Goal: Information Seeking & Learning: Understand process/instructions

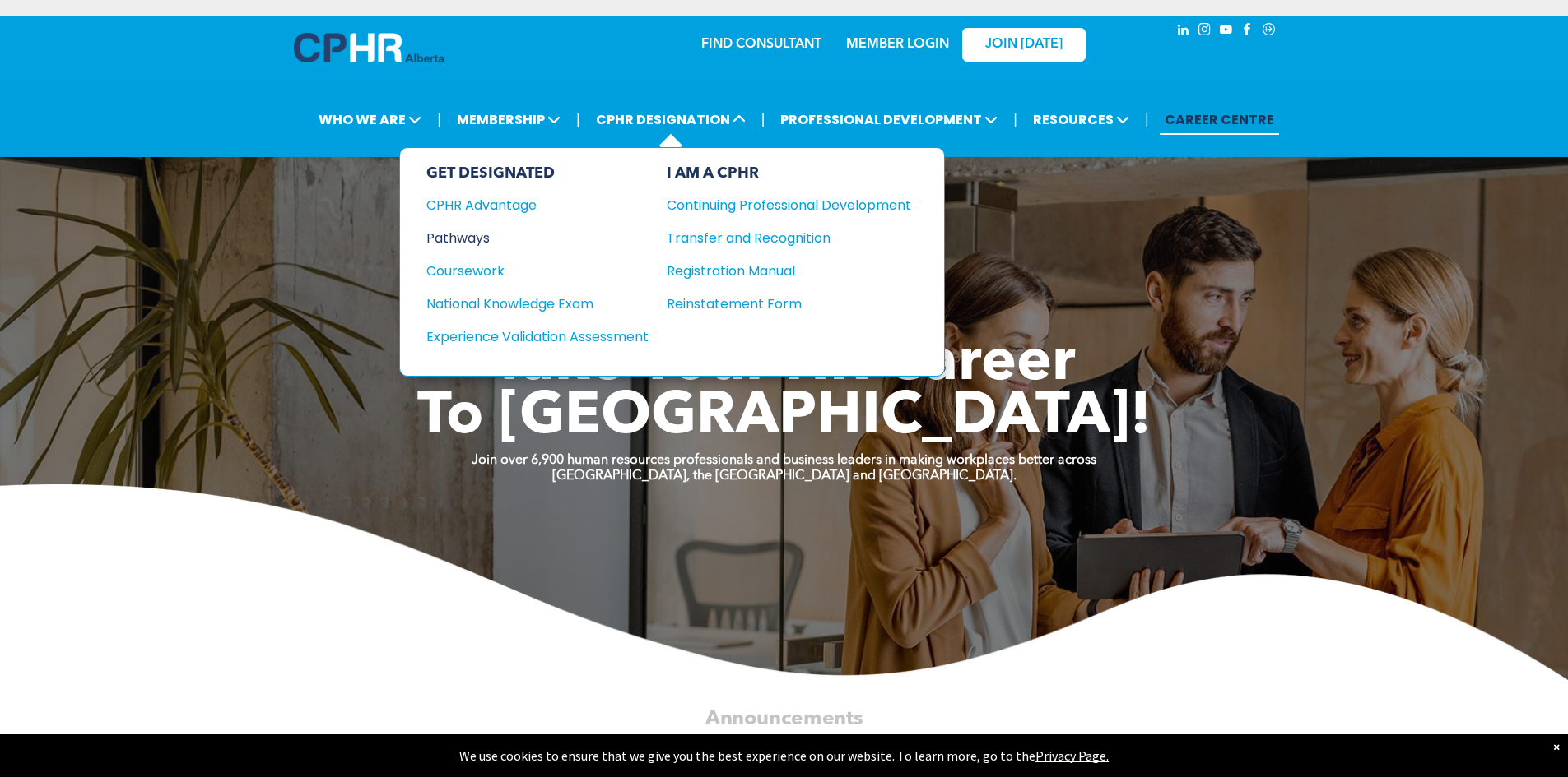
click at [485, 231] on div "Pathways" at bounding box center [526, 238] width 200 height 21
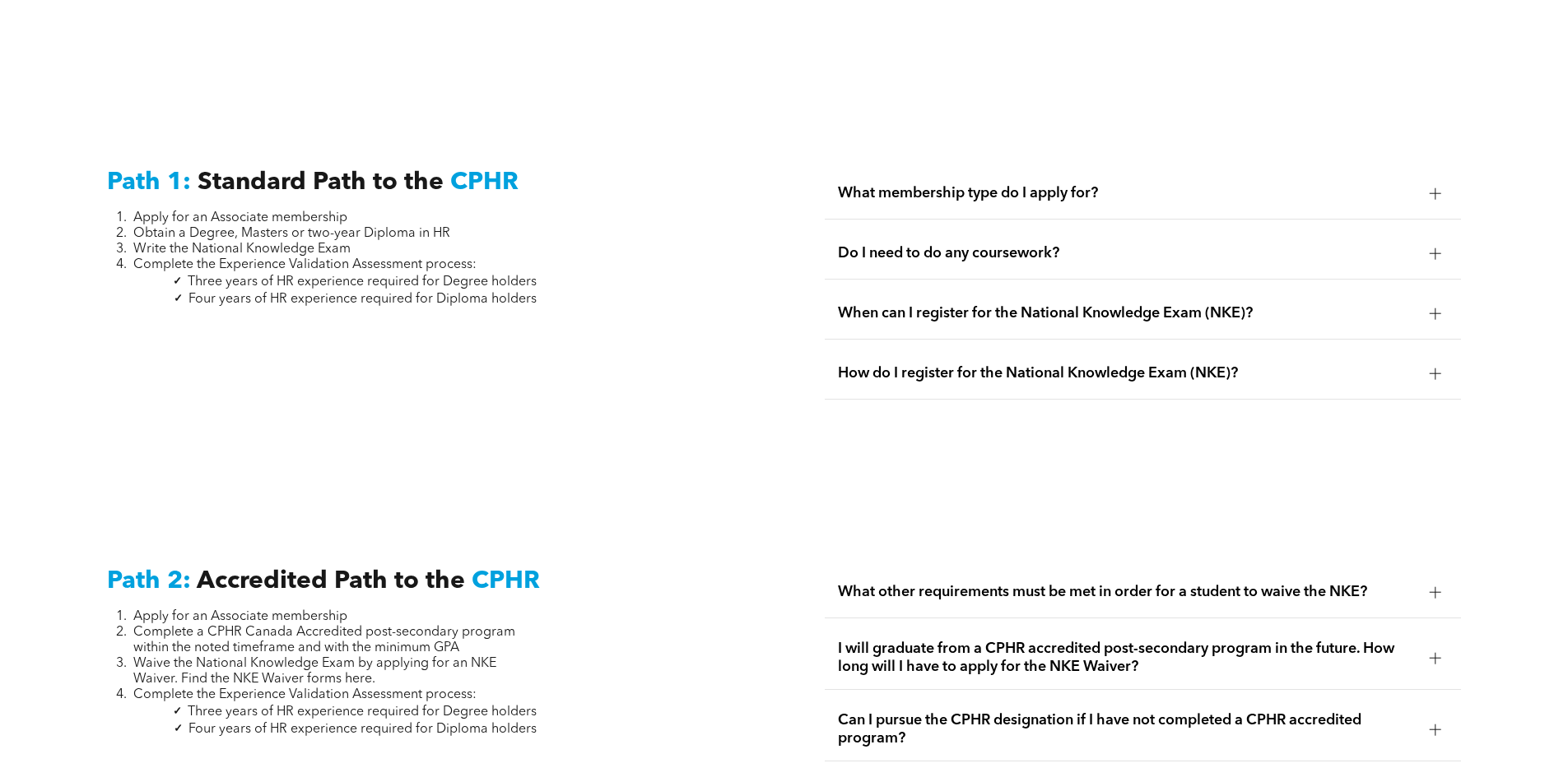
scroll to position [2221, 0]
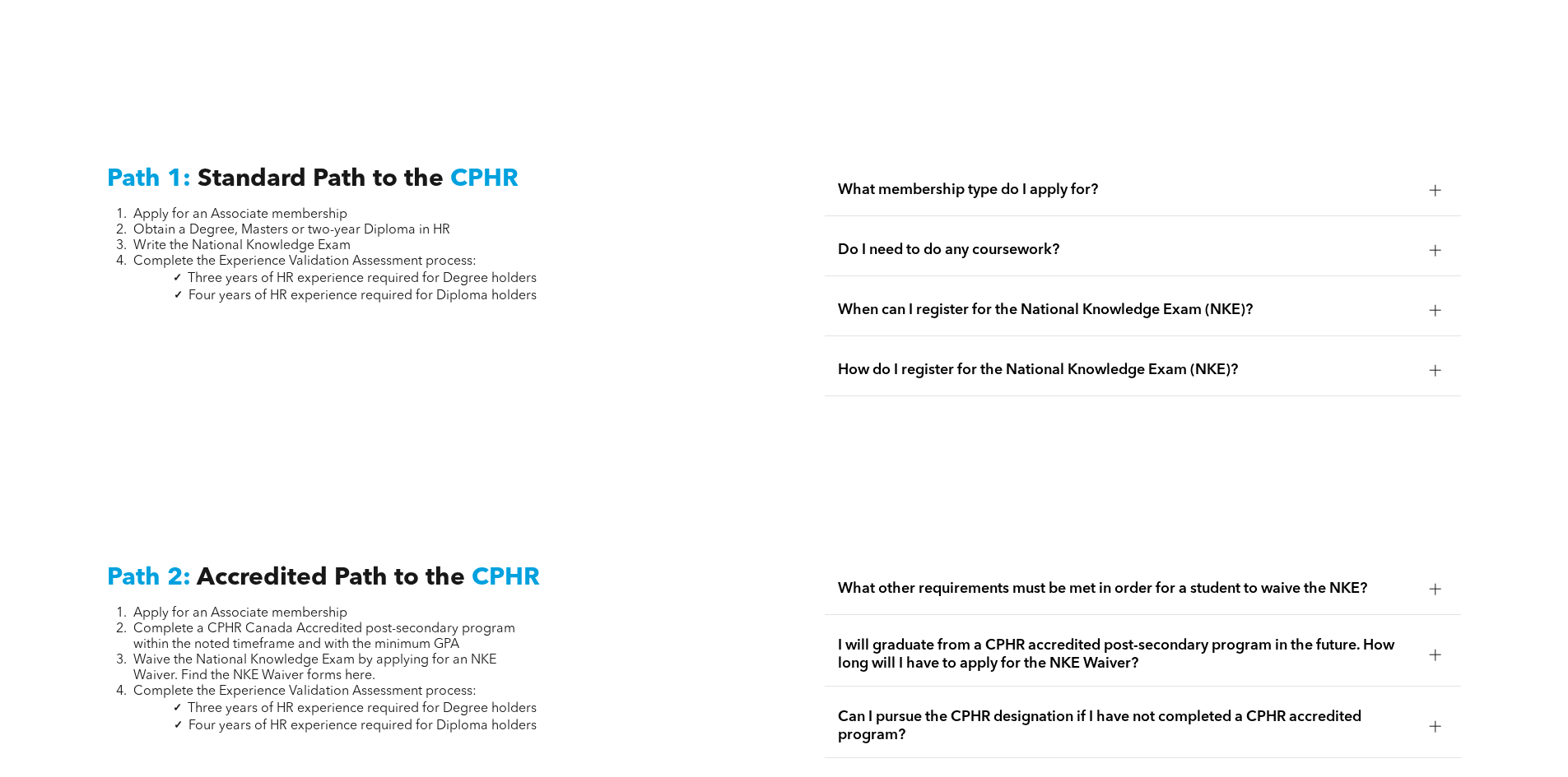
click at [1103, 181] on div "What membership type do I apply for?" at bounding box center [1142, 191] width 636 height 52
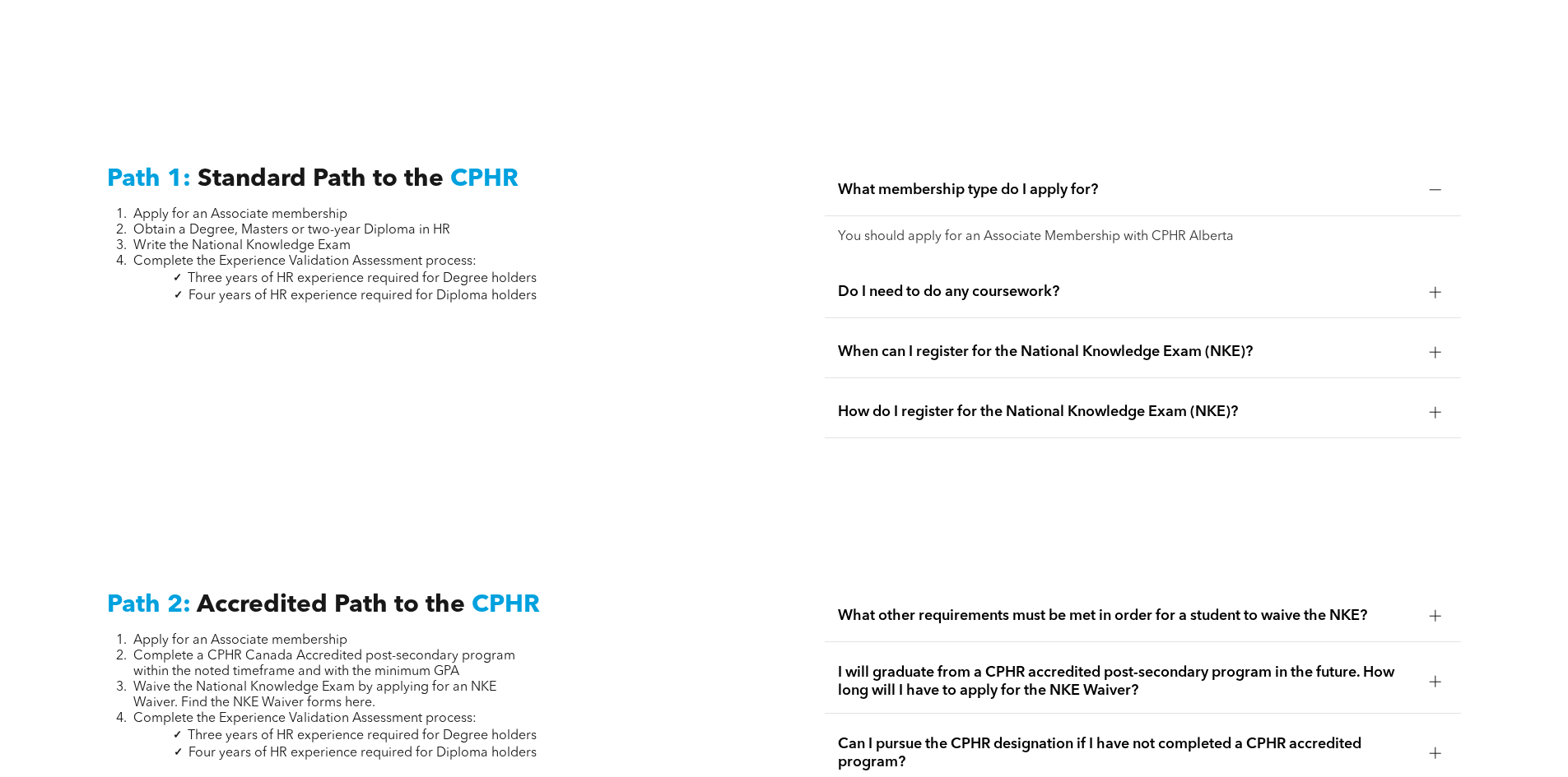
click at [1075, 283] on span "Do I need to do any coursework?" at bounding box center [1127, 292] width 578 height 18
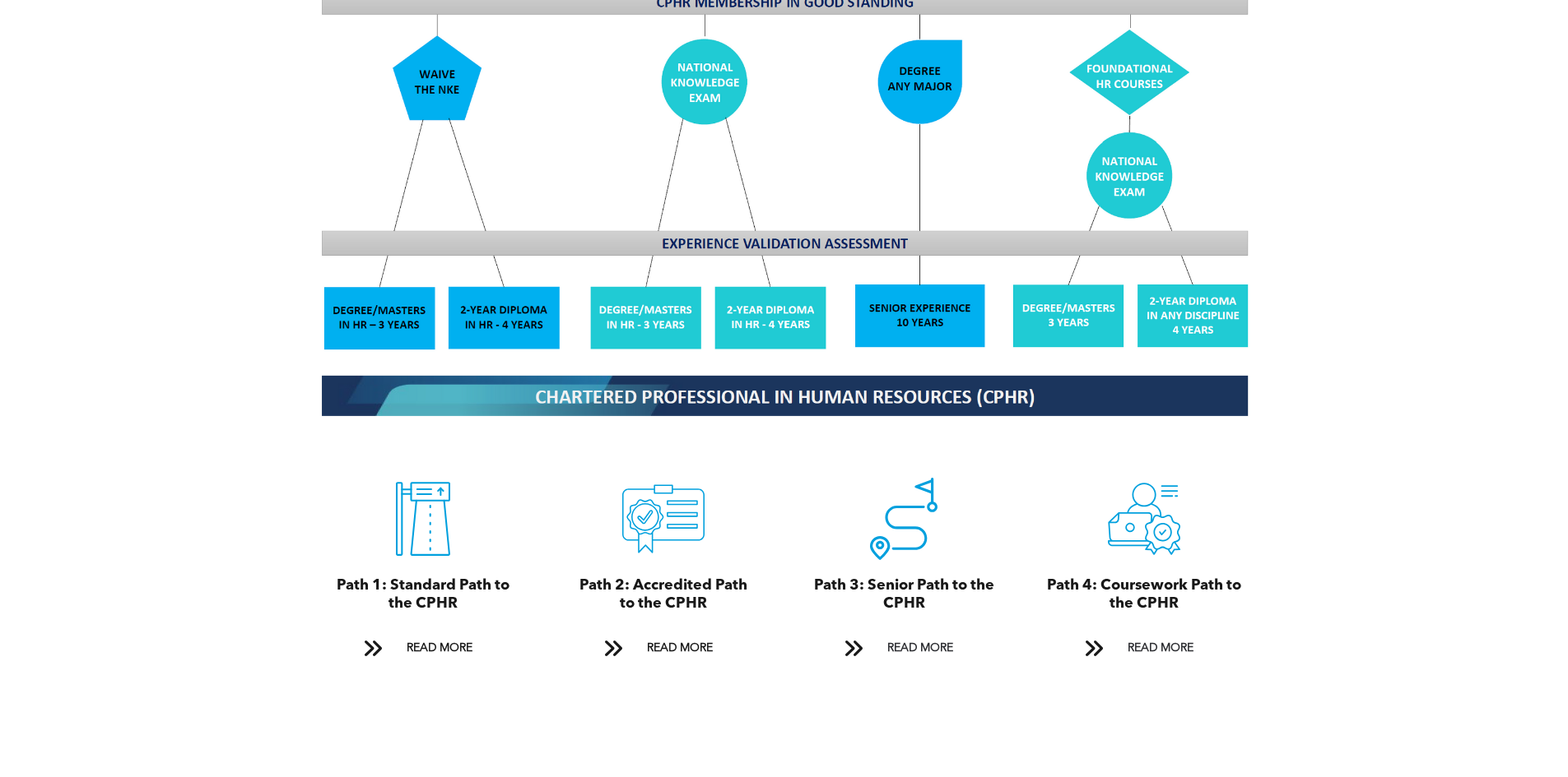
scroll to position [1645, 0]
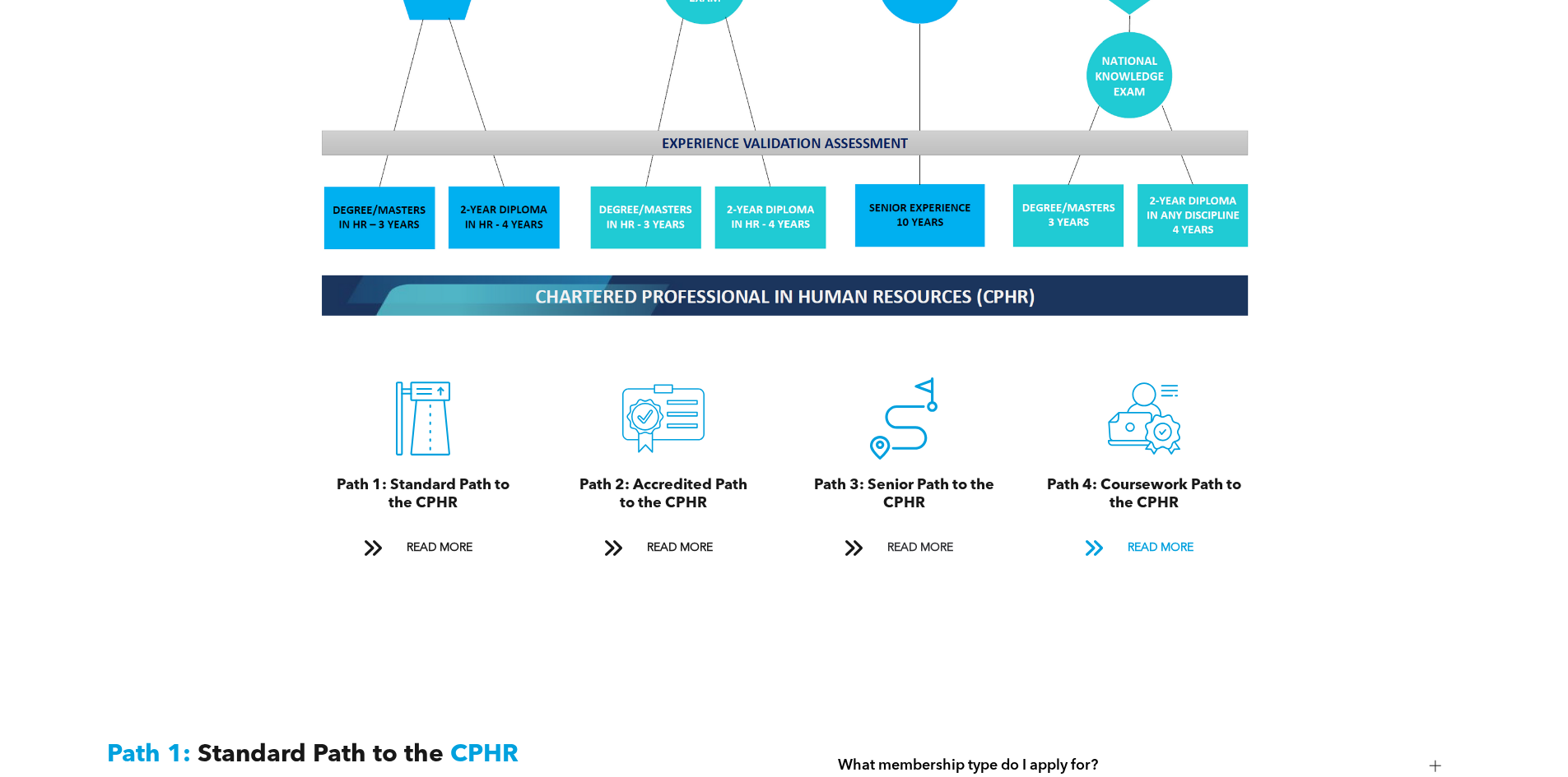
click at [1101, 538] on span at bounding box center [1093, 548] width 22 height 23
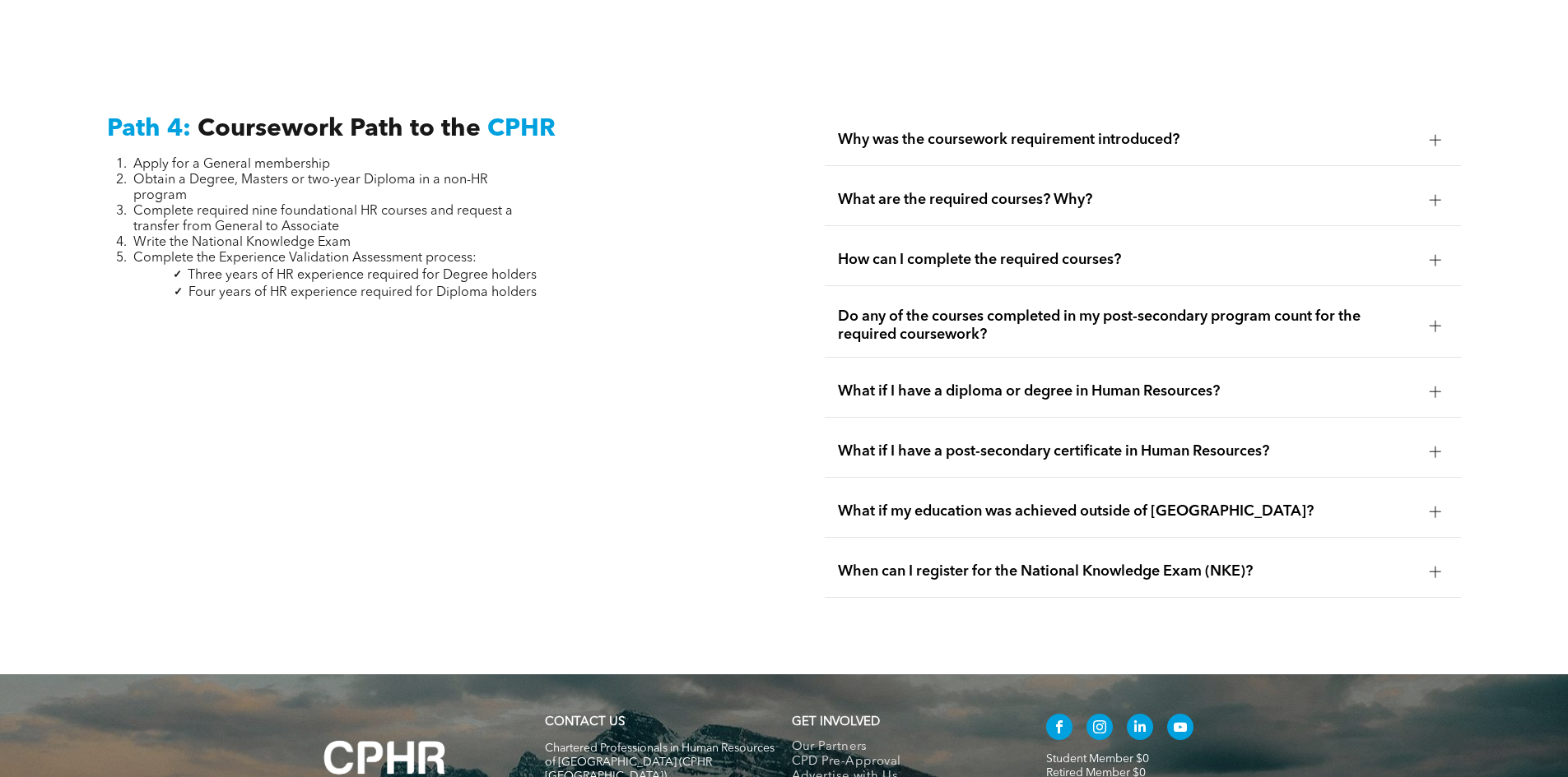
scroll to position [4929, 0]
click at [1083, 130] on span "Why was the coursework requirement introduced?" at bounding box center [1127, 139] width 578 height 18
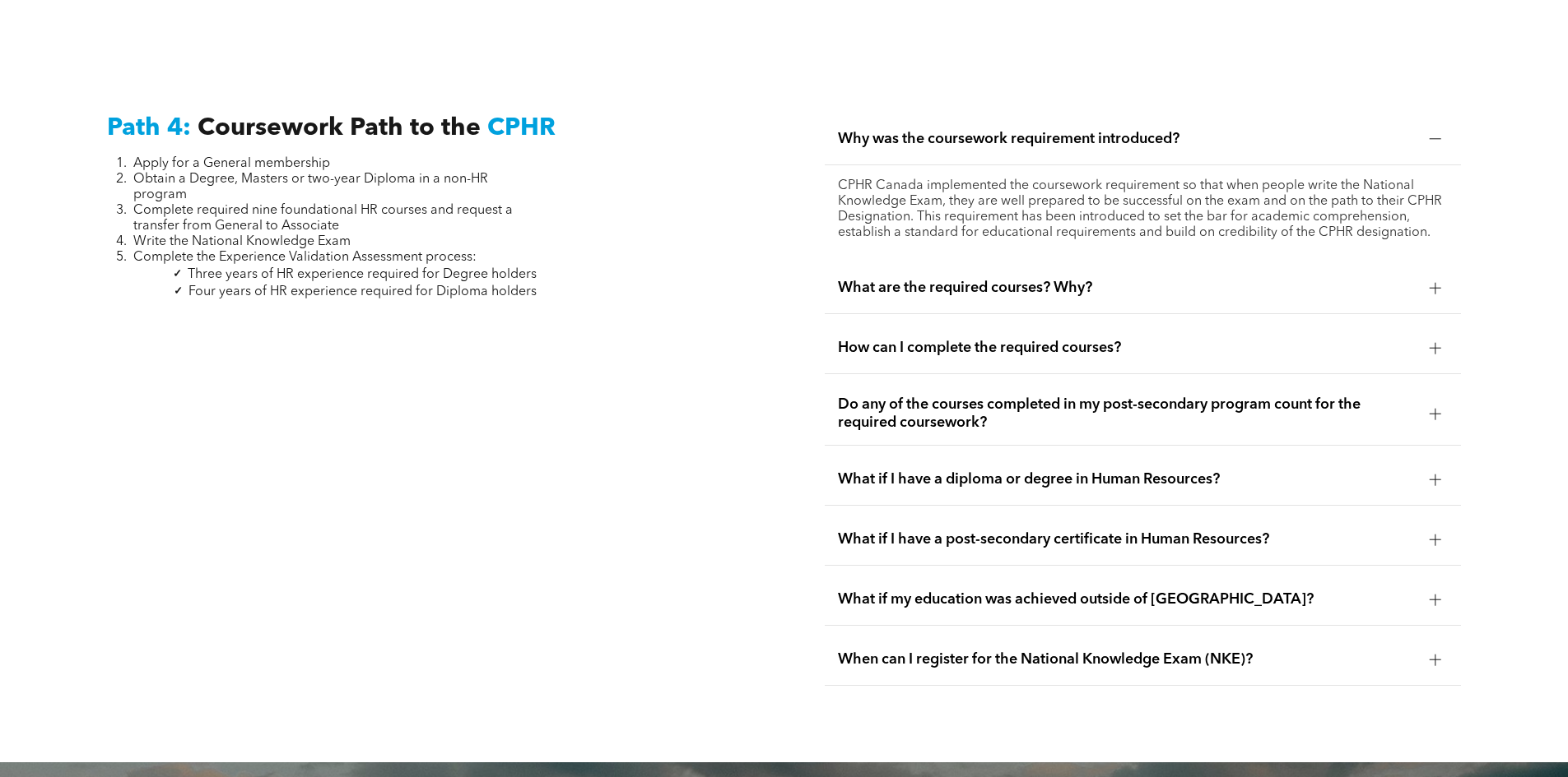
click at [1123, 279] on span "What are the required courses? Why?" at bounding box center [1127, 288] width 578 height 18
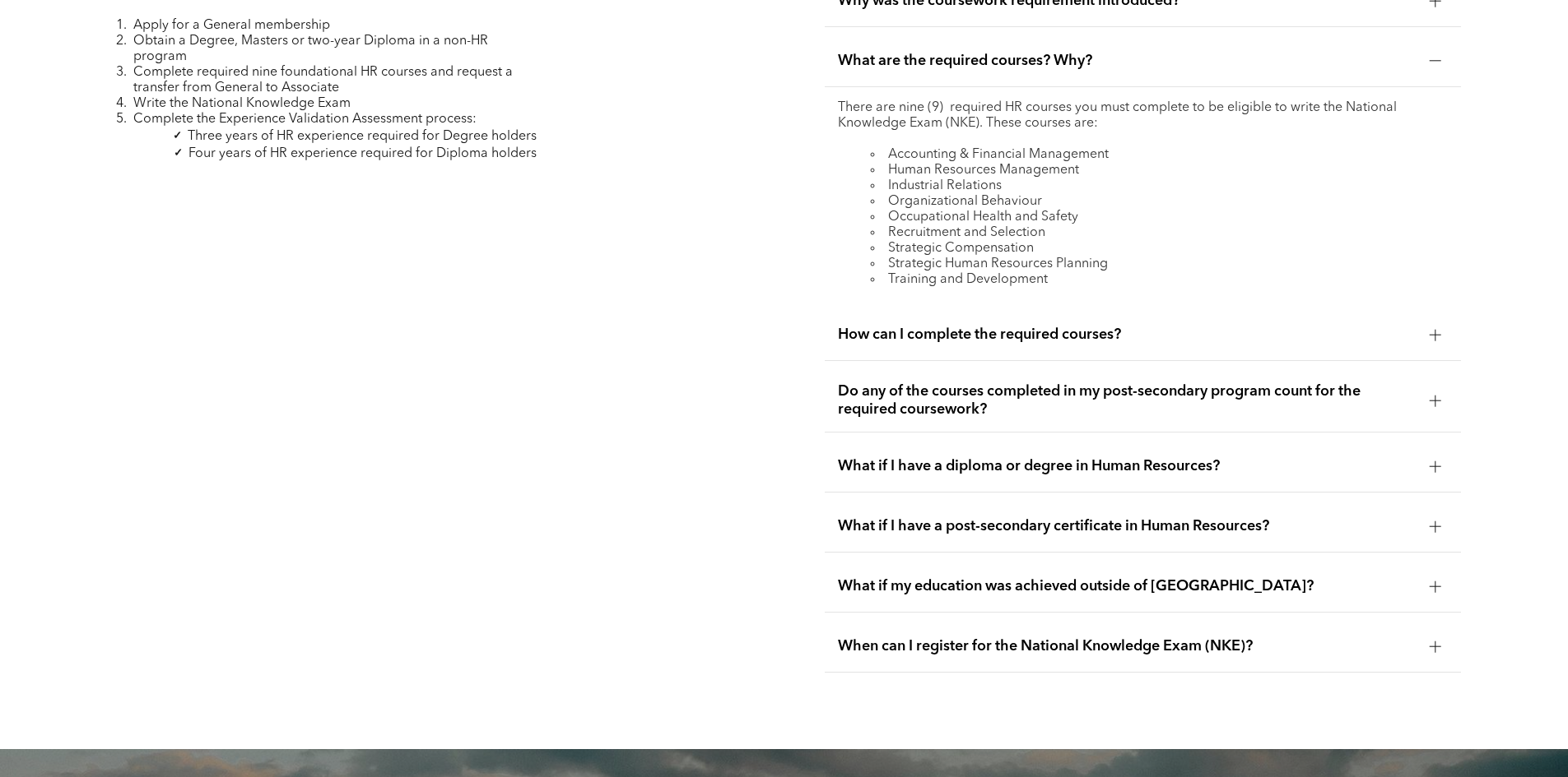
scroll to position [5092, 0]
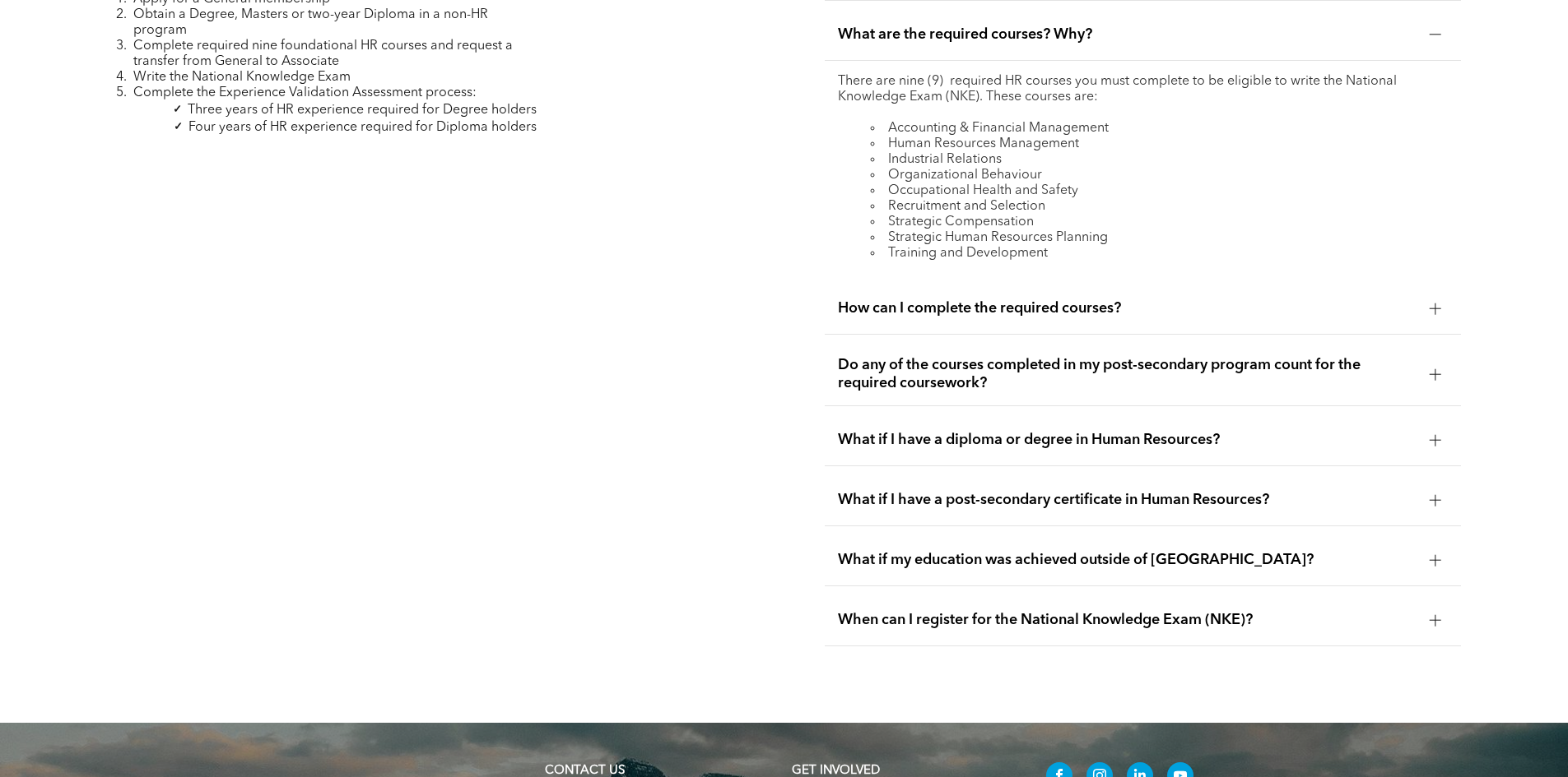
click at [1039, 300] on span "How can I complete the required courses?" at bounding box center [1127, 309] width 578 height 18
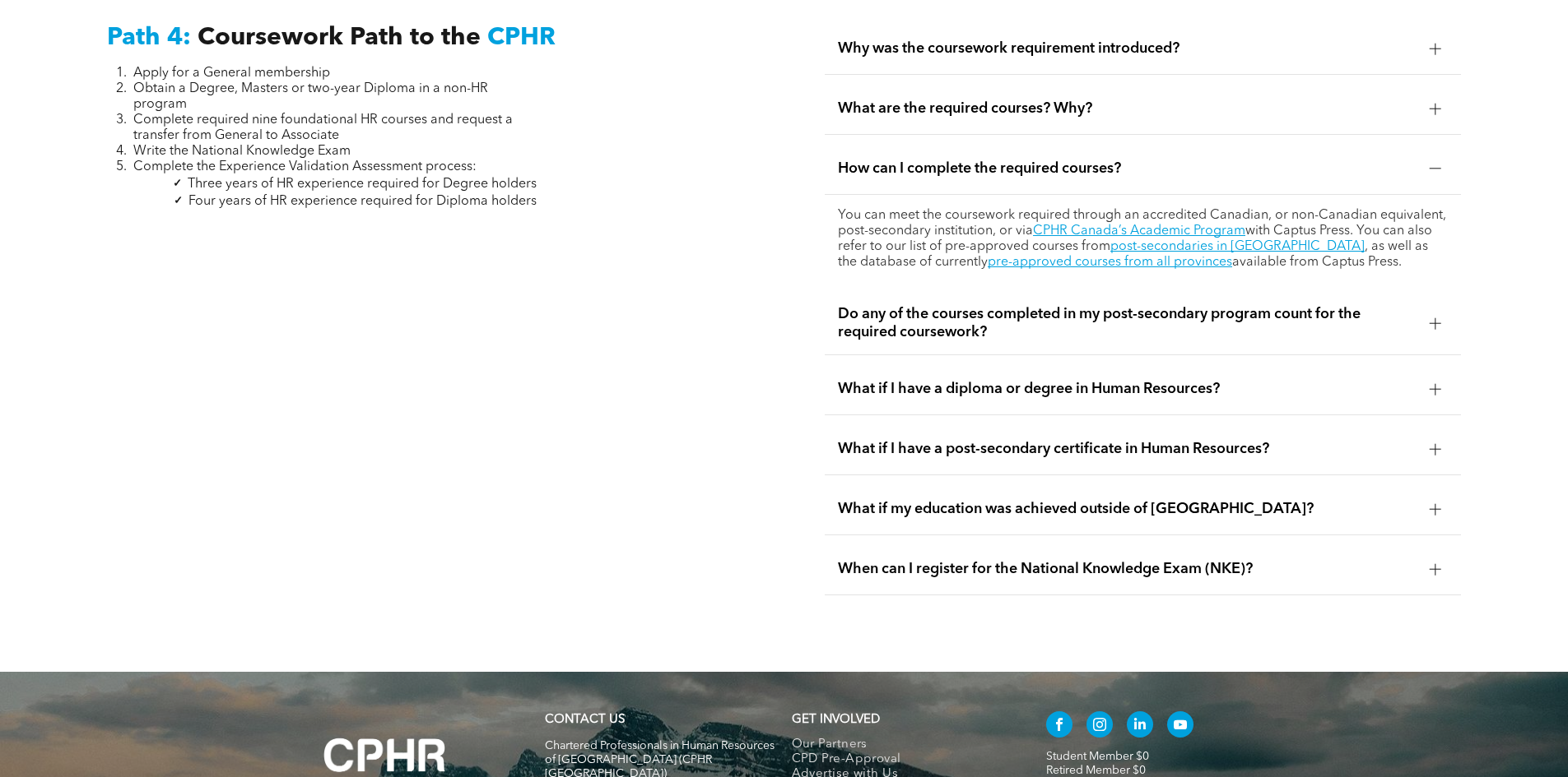
scroll to position [5010, 0]
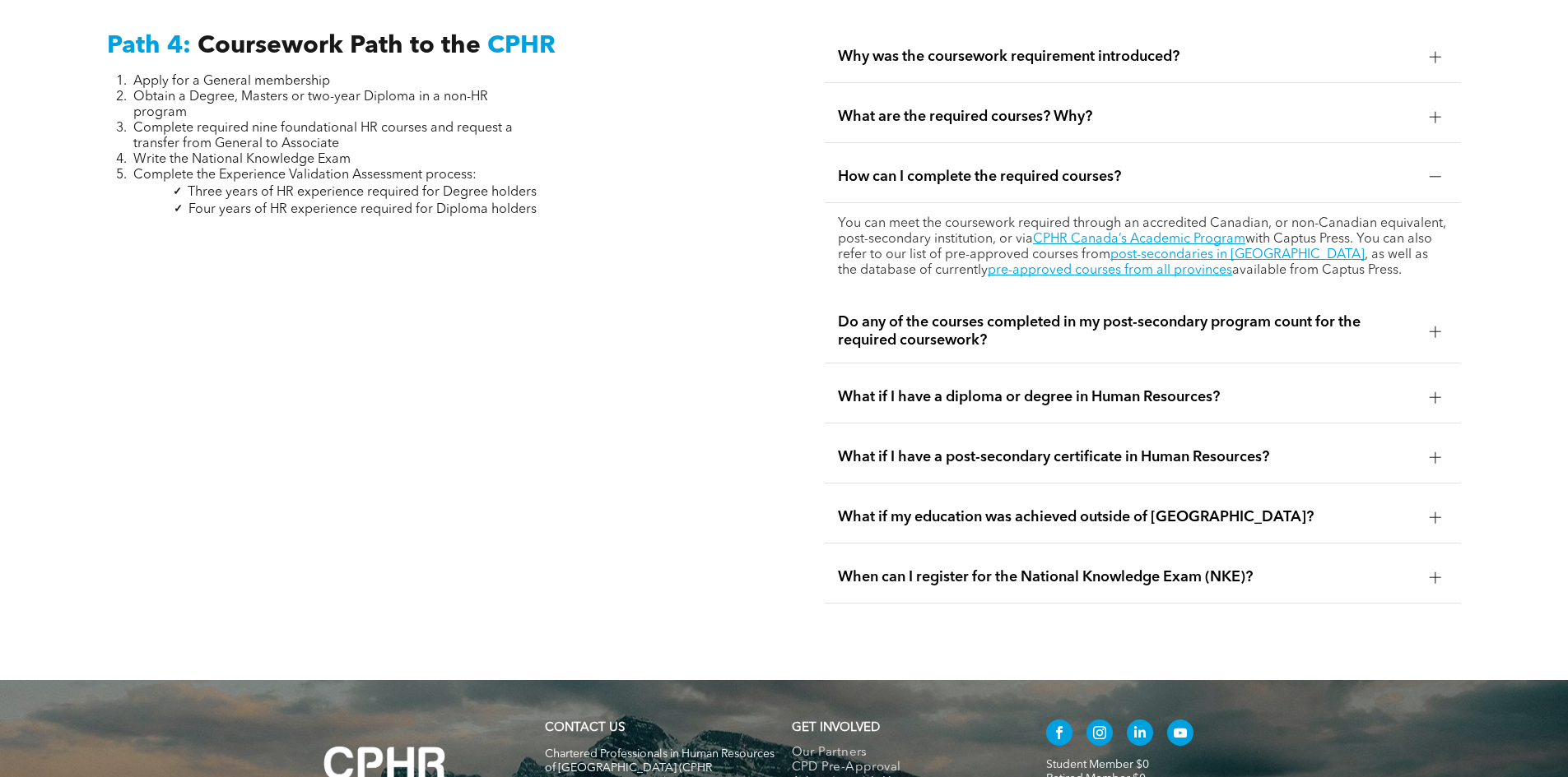
click at [1058, 313] on span "Do any of the courses completed in my post-secondary program count for the requ…" at bounding box center [1127, 331] width 578 height 36
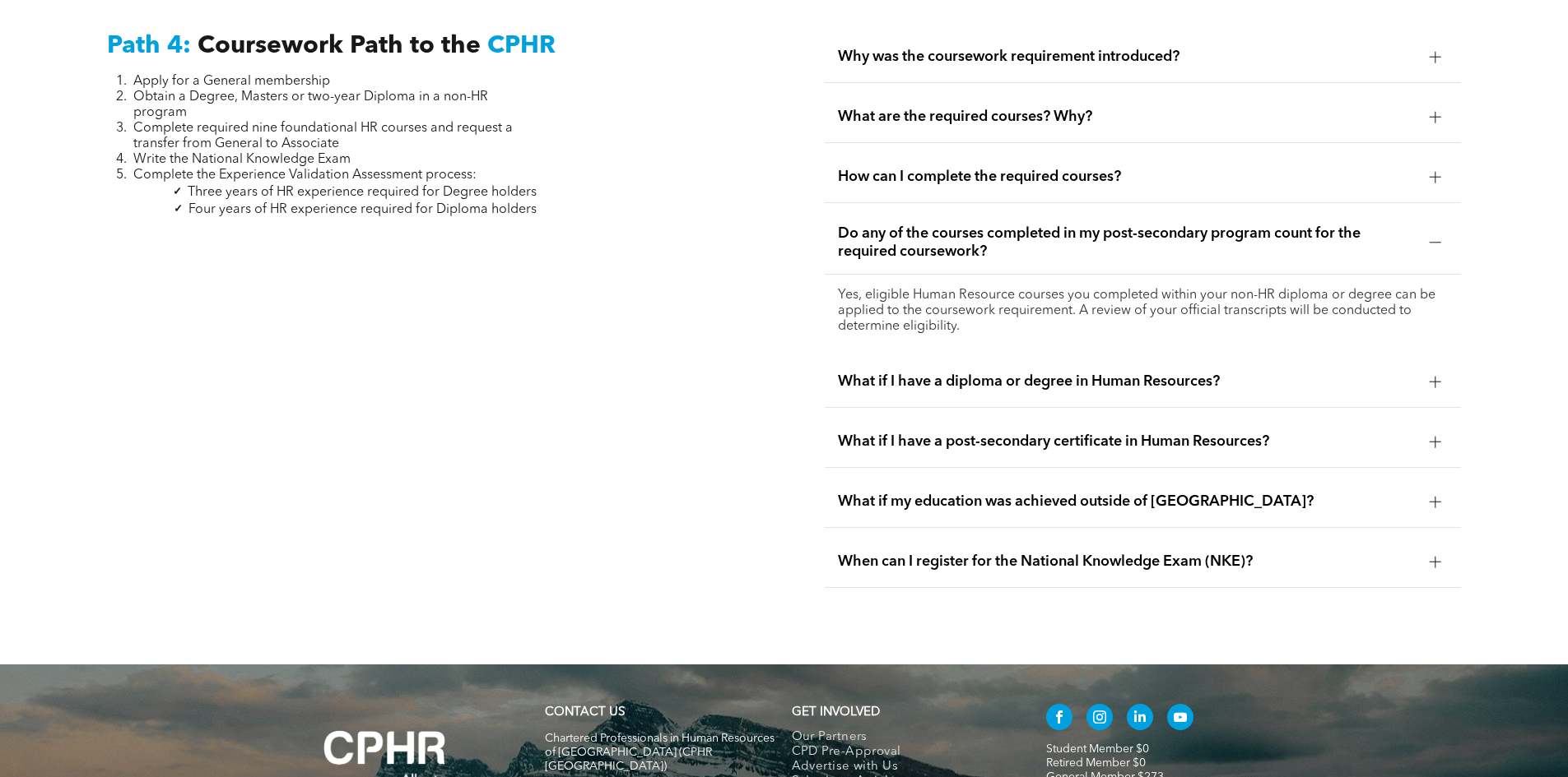
click at [1006, 288] on p "Yes, eligible Human Resource courses you completed within your non-HR diploma o…" at bounding box center [1142, 312] width 610 height 47
click at [1015, 373] on span "What if I have a diploma or degree in Human Resources?" at bounding box center [1127, 382] width 578 height 18
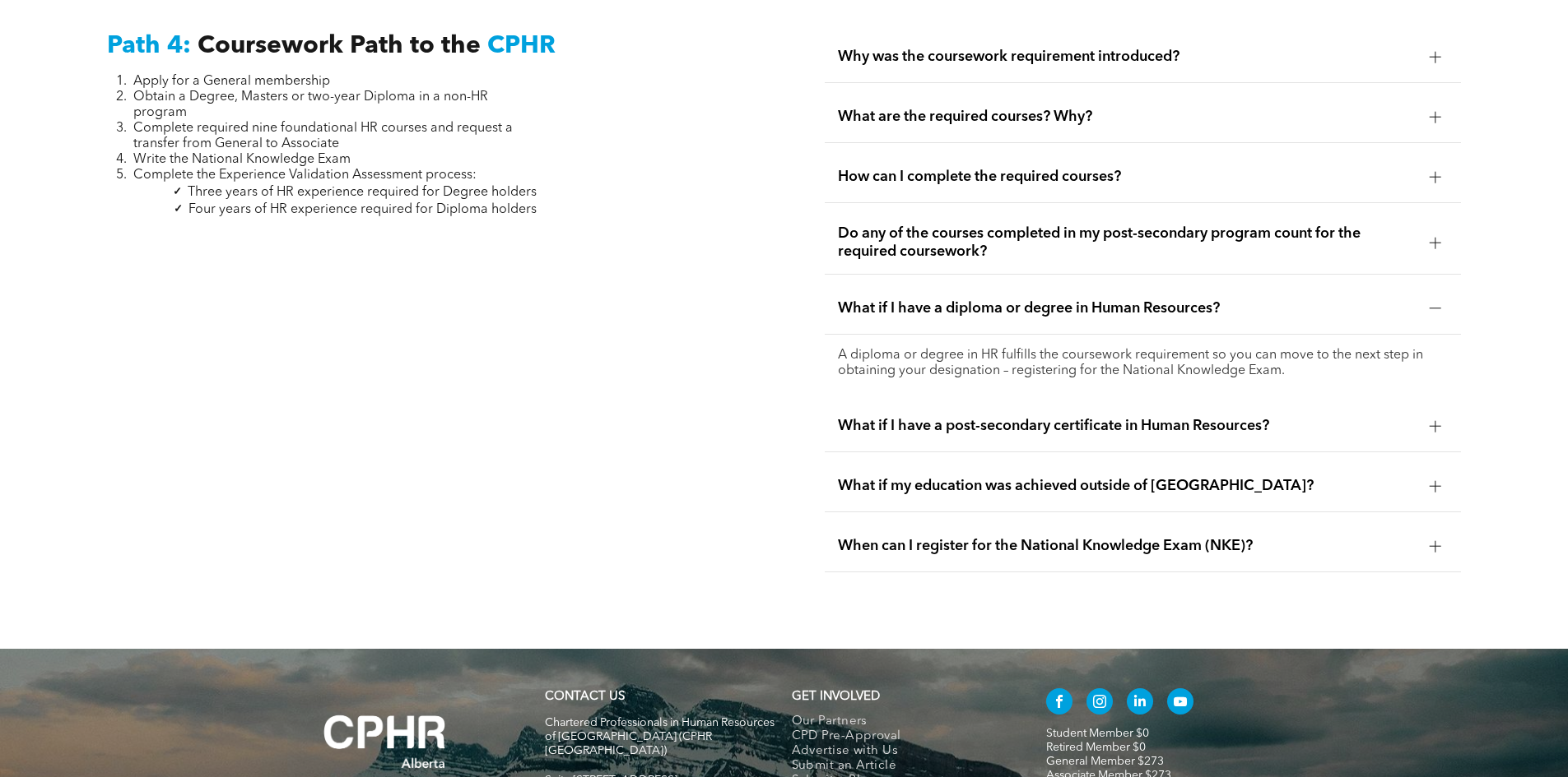
click at [1043, 300] on span "What if I have a diploma or degree in Human Resources?" at bounding box center [1127, 309] width 578 height 18
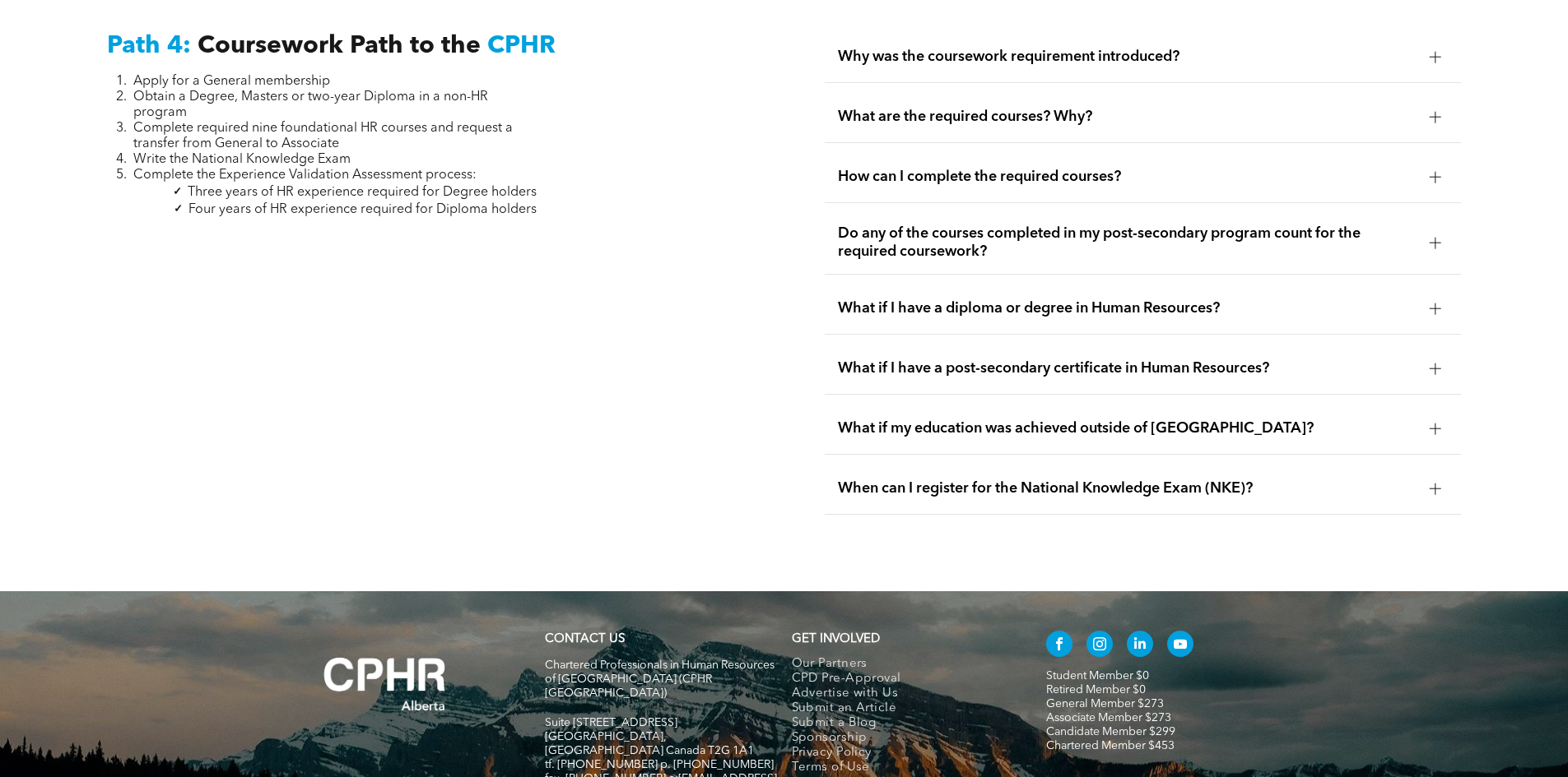
click at [1063, 343] on div "What if I have a post-secondary certificate in Human Resources?" at bounding box center [1142, 369] width 636 height 52
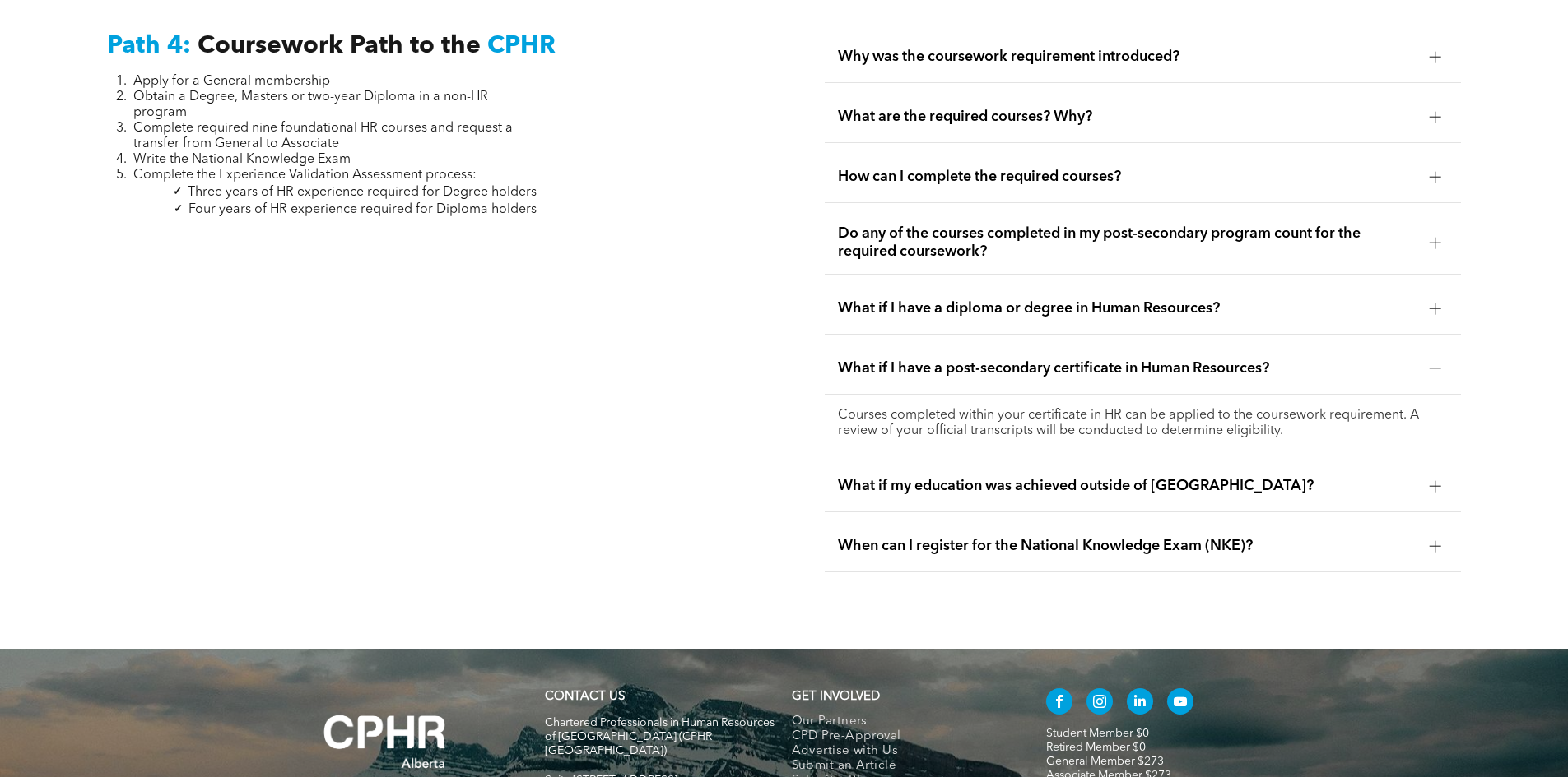
click at [1059, 359] on span "What if I have a post-secondary certificate in Human Resources?" at bounding box center [1127, 368] width 578 height 18
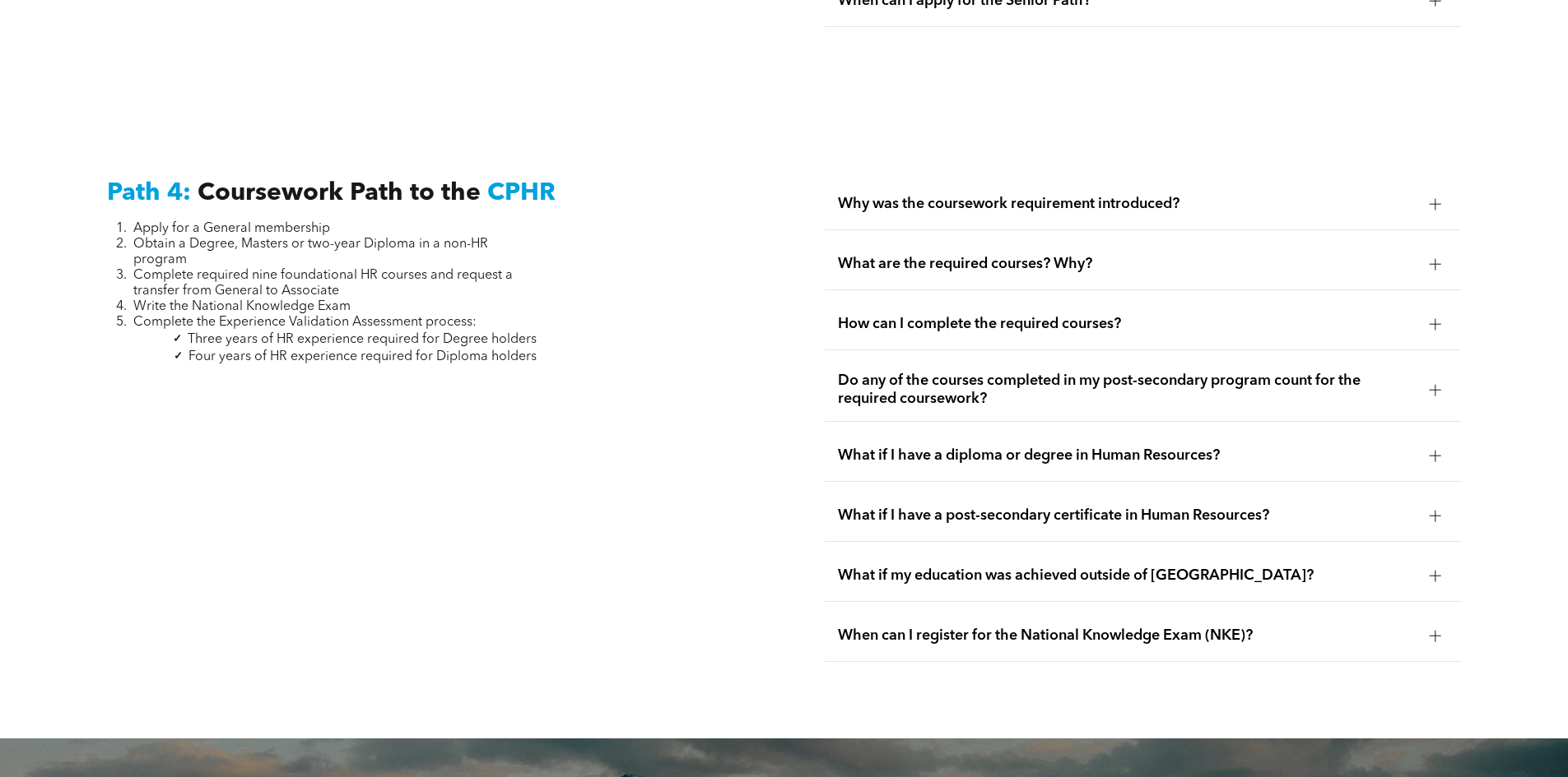
scroll to position [4846, 0]
